Goal: Information Seeking & Learning: Learn about a topic

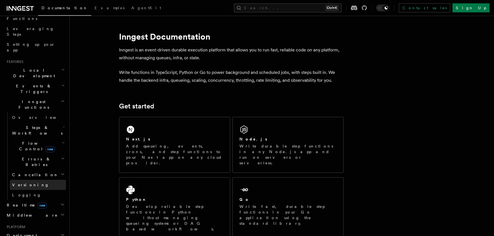
scroll to position [97, 0]
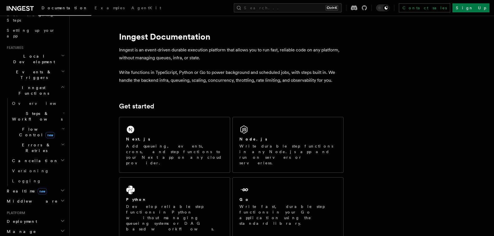
click at [15, 188] on span "Realtime new" at bounding box center [25, 191] width 42 height 6
click at [22, 199] on span "Overview" at bounding box center [41, 201] width 58 height 4
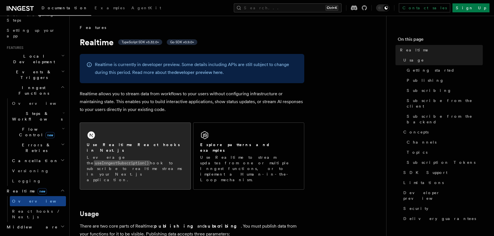
click at [115, 145] on h2 "Use Realtime React hooks in Next.js" at bounding box center [135, 147] width 97 height 11
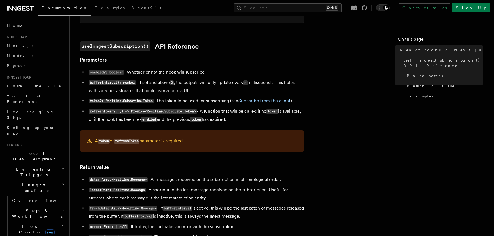
scroll to position [408, 0]
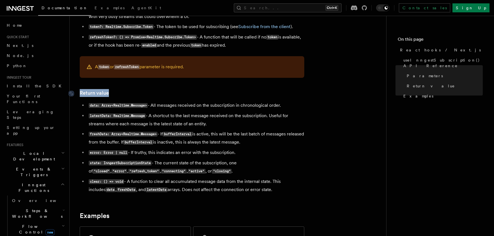
drag, startPoint x: 120, startPoint y: 91, endPoint x: 81, endPoint y: 93, distance: 39.0
click at [81, 93] on h3 "Return value" at bounding box center [192, 93] width 225 height 8
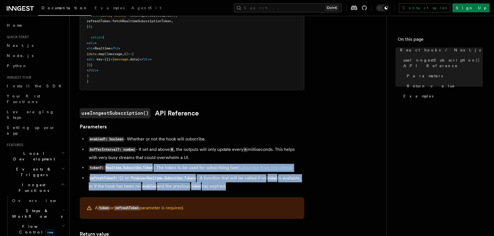
scroll to position [259, 0]
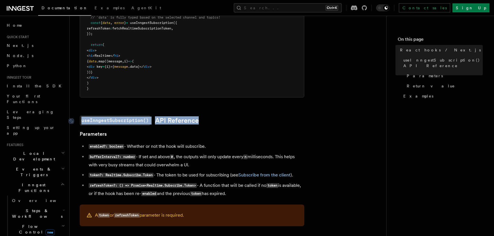
drag, startPoint x: 278, startPoint y: 196, endPoint x: 79, endPoint y: 121, distance: 212.7
click at [79, 121] on article "Features Realtime React hooks / Next.js TypeScript SDK v3.32.0+ Realtime provid…" at bounding box center [228, 156] width 299 height 783
copy article "useInngestSubscription() API Reference"
click at [183, 118] on link "useInngestSubscription() API Reference" at bounding box center [139, 120] width 119 height 10
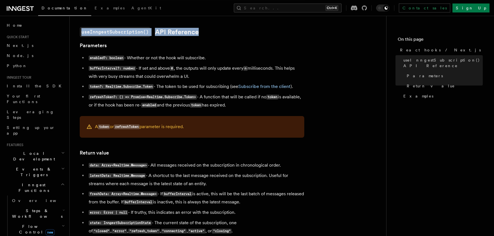
click at [145, 178] on code "latestData: Realtime.Message" at bounding box center [117, 175] width 57 height 5
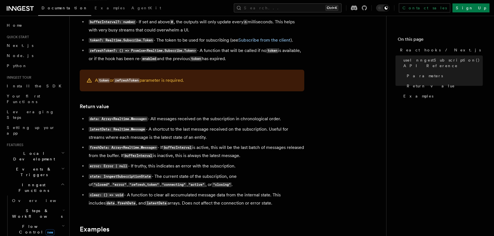
scroll to position [422, 0]
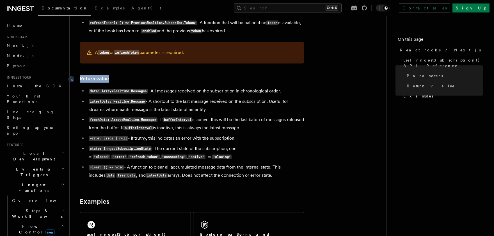
drag, startPoint x: 118, startPoint y: 77, endPoint x: 80, endPoint y: 79, distance: 37.6
click at [80, 79] on h3 "Return value" at bounding box center [192, 79] width 225 height 8
copy link "Return value"
drag, startPoint x: 304, startPoint y: 170, endPoint x: 83, endPoint y: 171, distance: 221.7
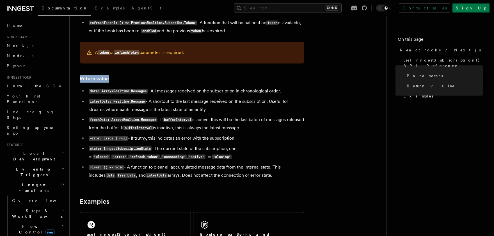
copy li "clear: () => void - A function to clear all accumulated message data from the i…"
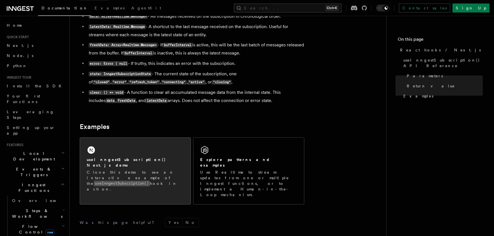
scroll to position [496, 0]
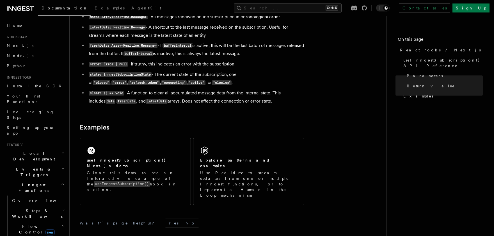
click at [153, 129] on h2 "Examples" at bounding box center [192, 127] width 225 height 8
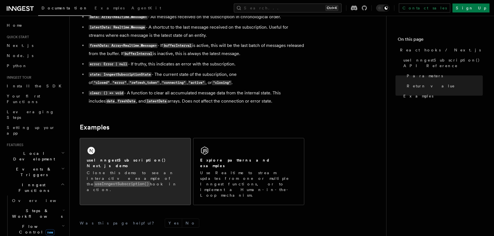
click at [147, 161] on h2 "useInngestSubscription() Next.js demo" at bounding box center [135, 162] width 97 height 11
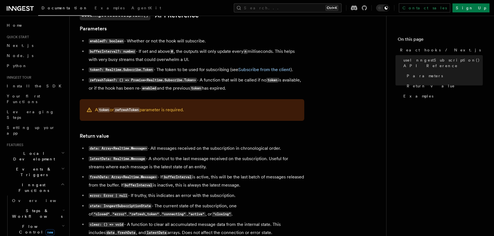
scroll to position [385, 0]
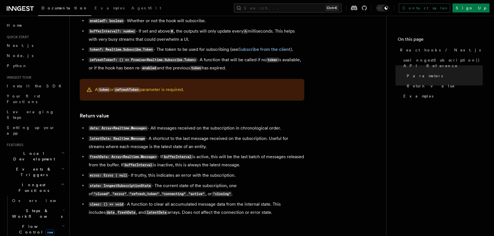
click at [239, 39] on li "bufferInterval?: number - If set and above 0 , the outputs will only update eve…" at bounding box center [195, 35] width 217 height 16
